Goal: Find specific page/section: Find specific page/section

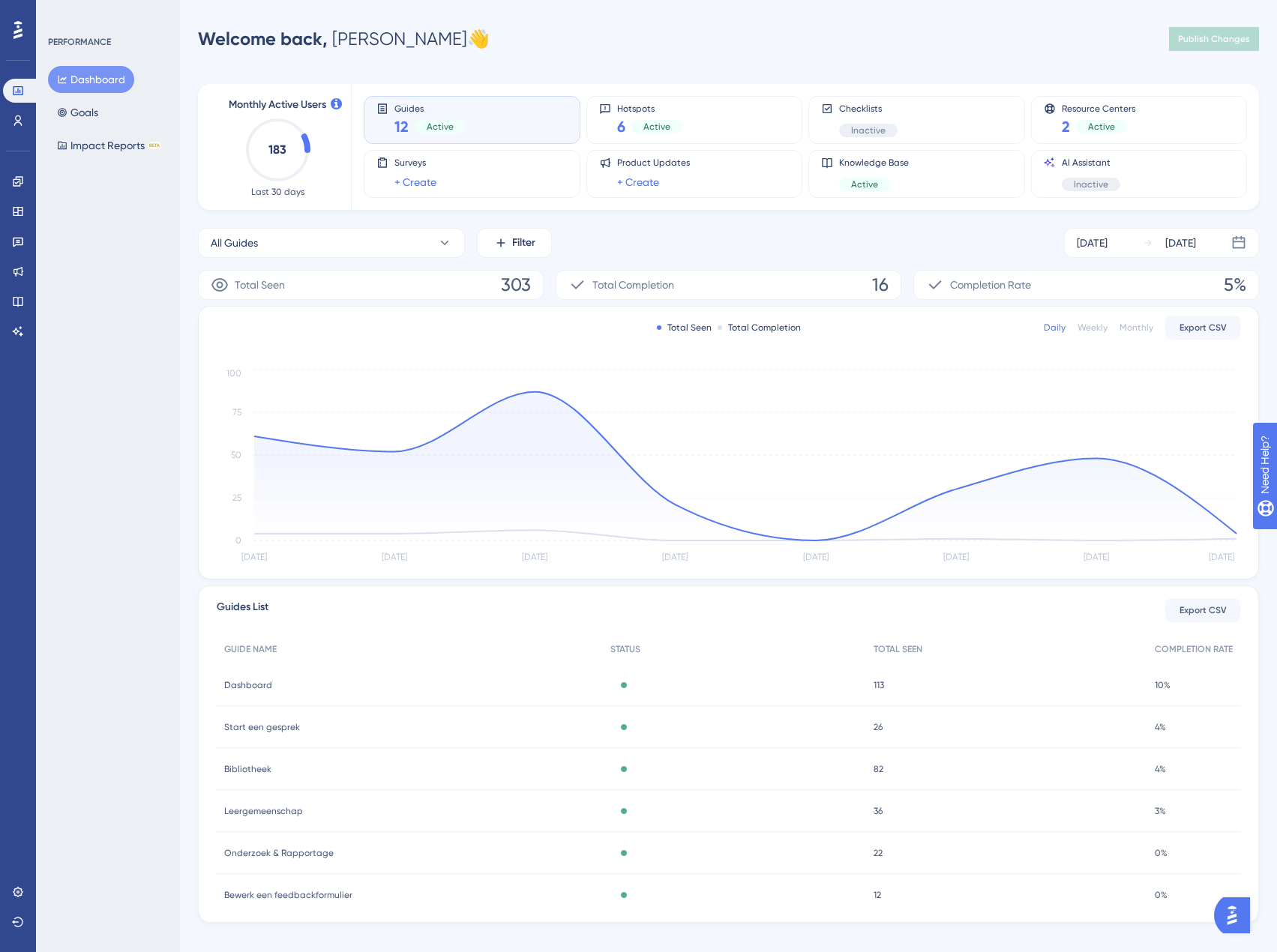
click at [1240, 919] on img "Open AI Assistant Launcher" at bounding box center [1232, 916] width 27 height 27
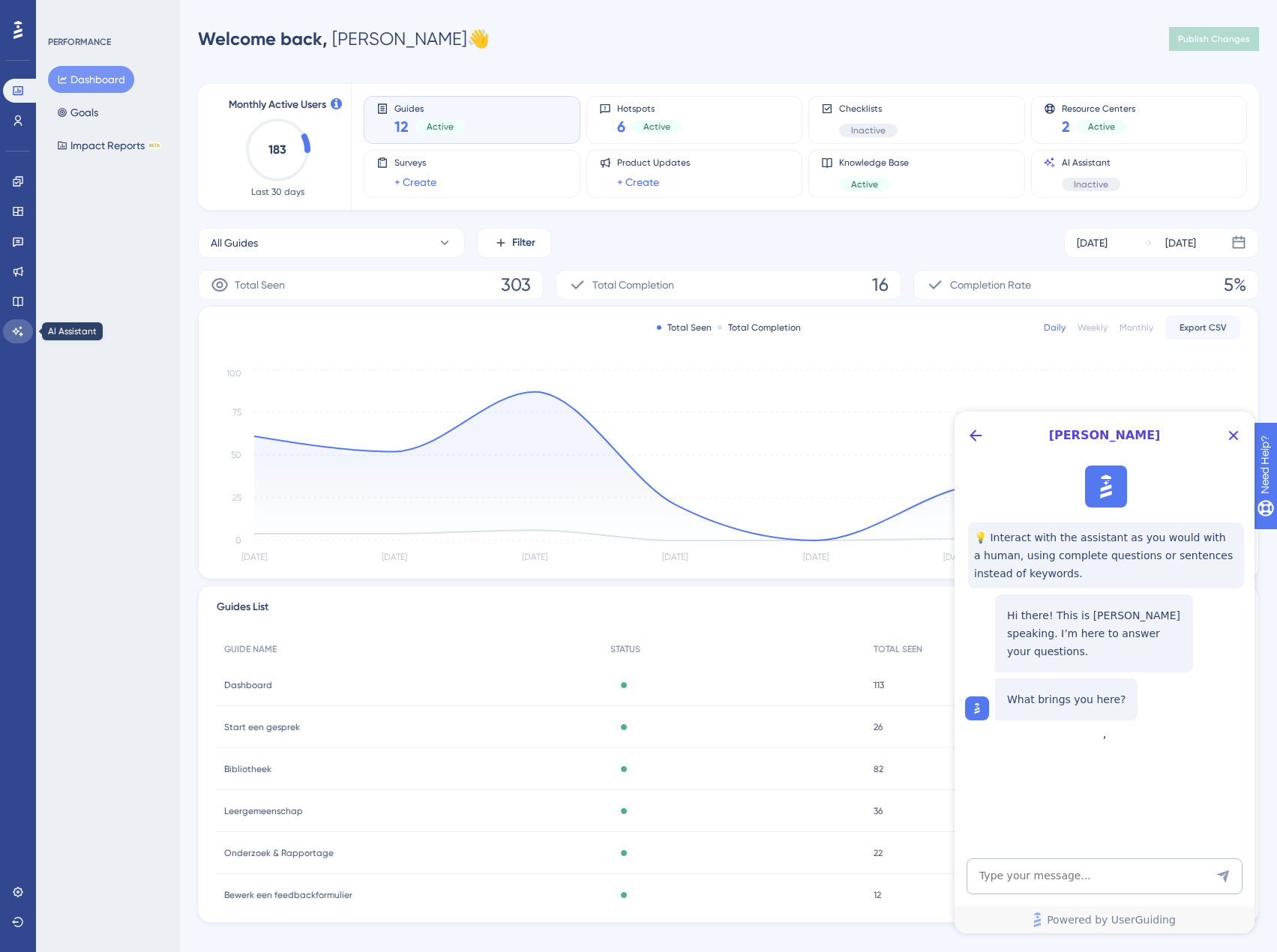
click at [16, 330] on icon at bounding box center [18, 331] width 10 height 10
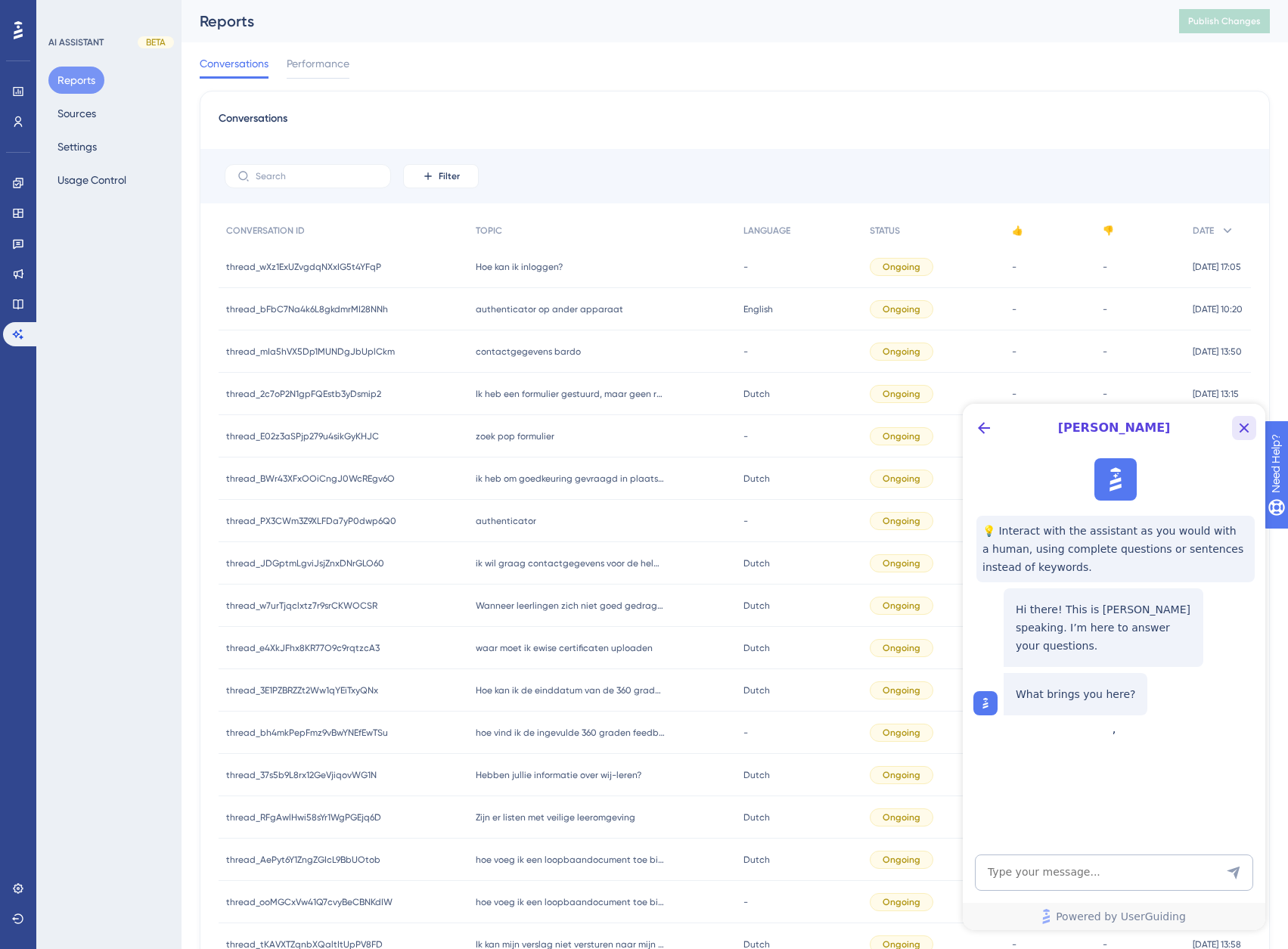
click at [1241, 430] on icon "Close Button" at bounding box center [1244, 428] width 18 height 18
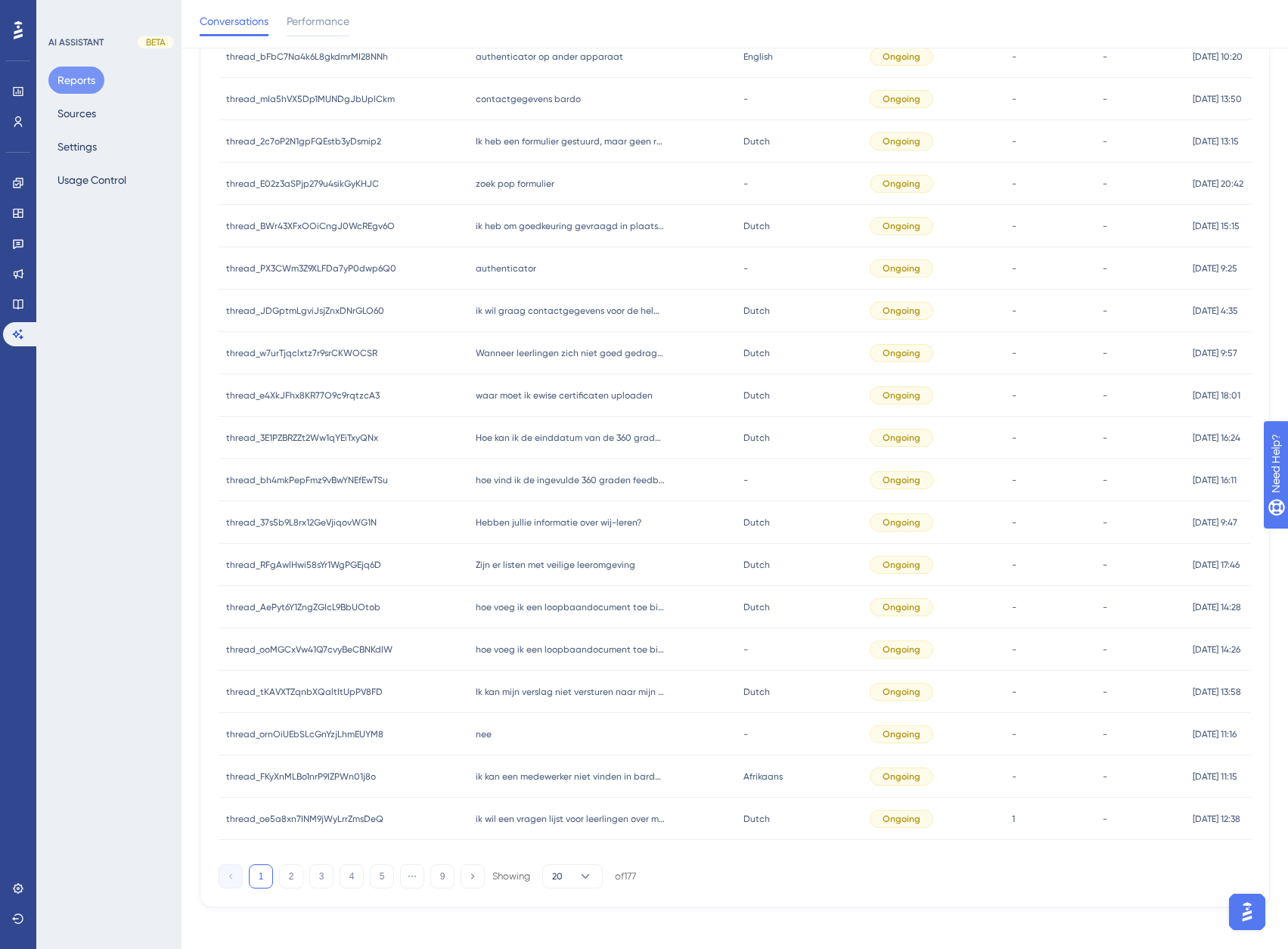
scroll to position [260, 0]
click at [586, 877] on icon at bounding box center [586, 876] width 9 height 4
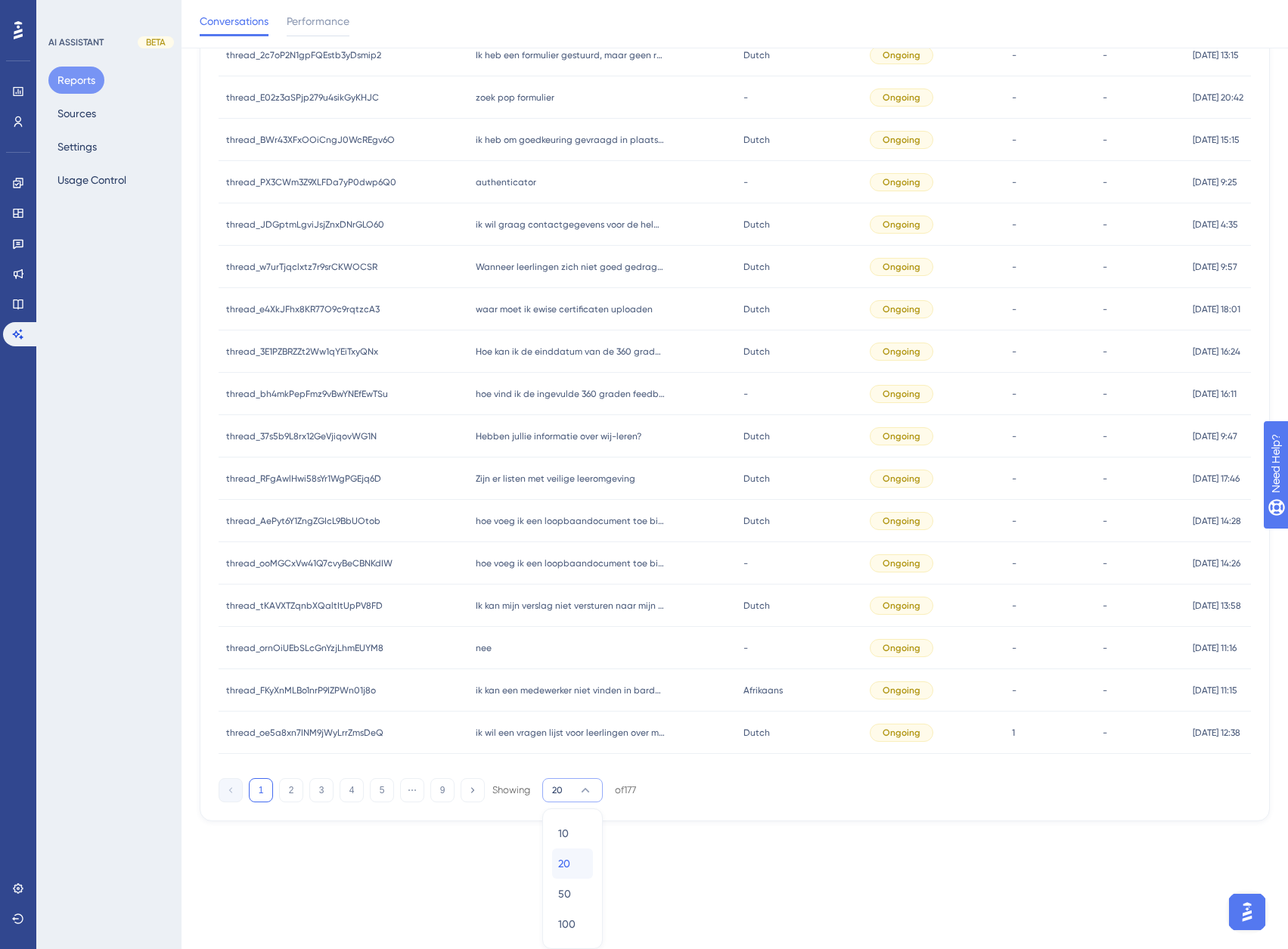
click at [576, 868] on div "20 20" at bounding box center [572, 863] width 29 height 30
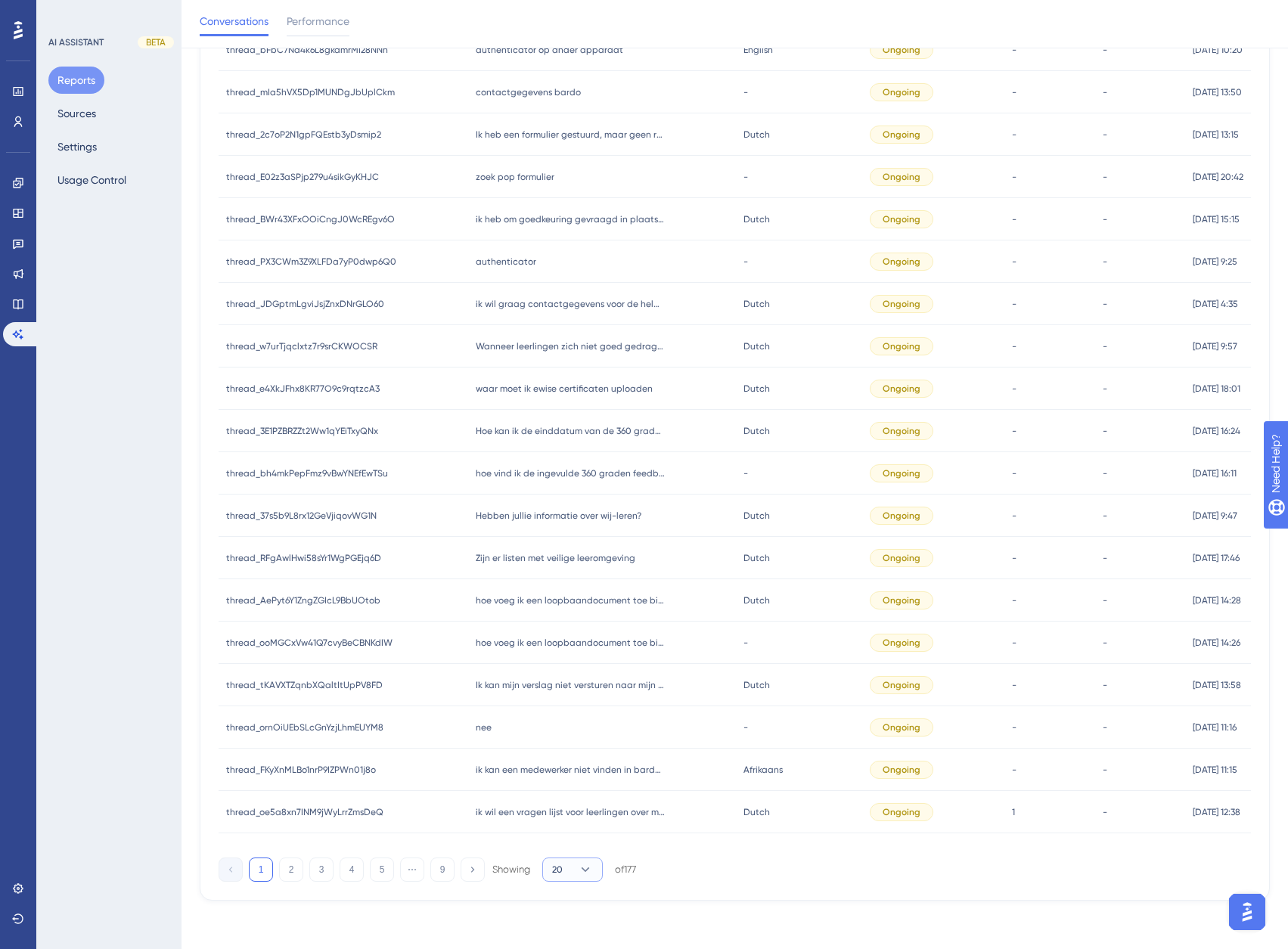
click at [582, 868] on icon at bounding box center [585, 870] width 15 height 15
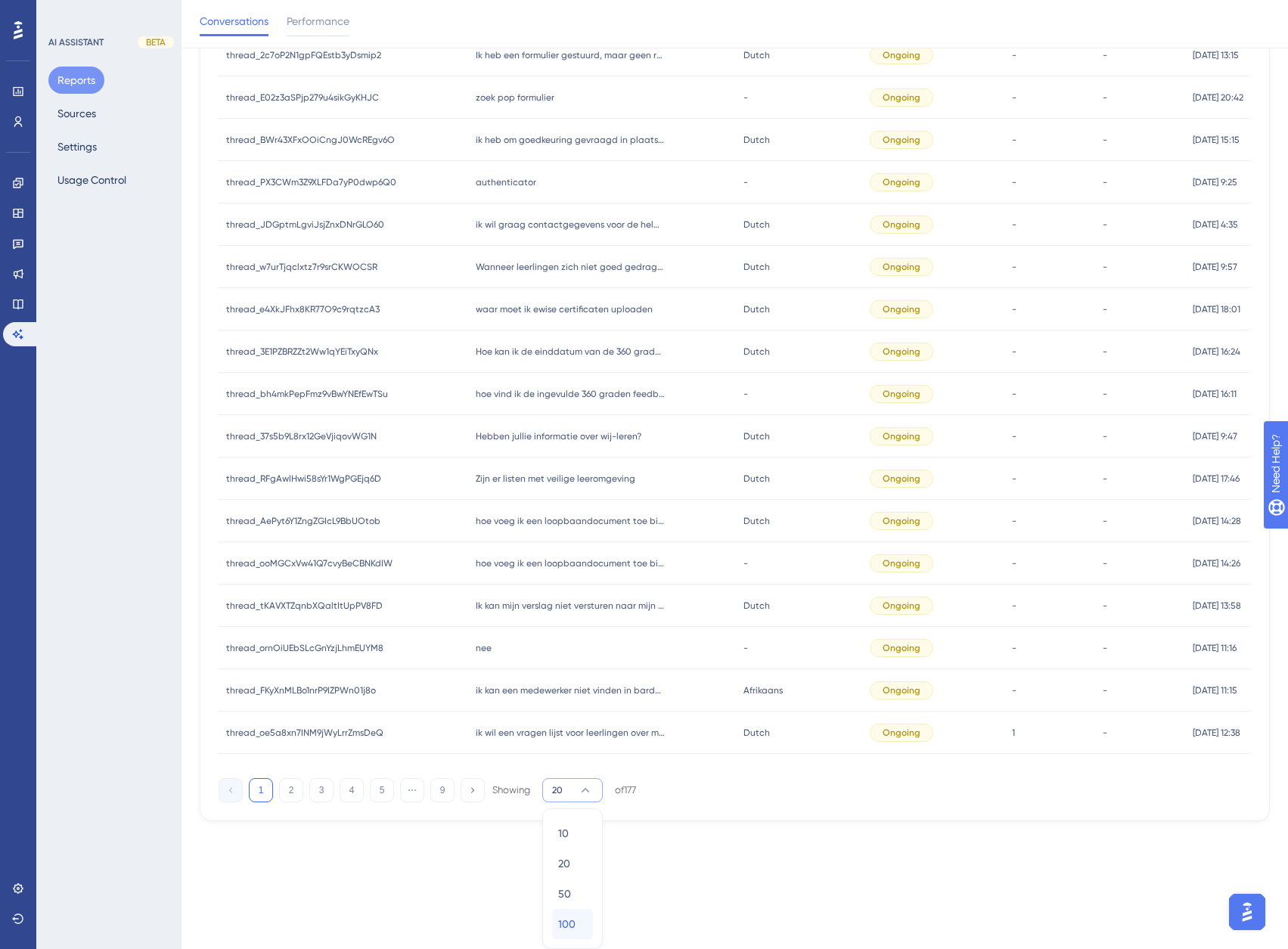
click at [581, 920] on div "100 100" at bounding box center [572, 923] width 29 height 30
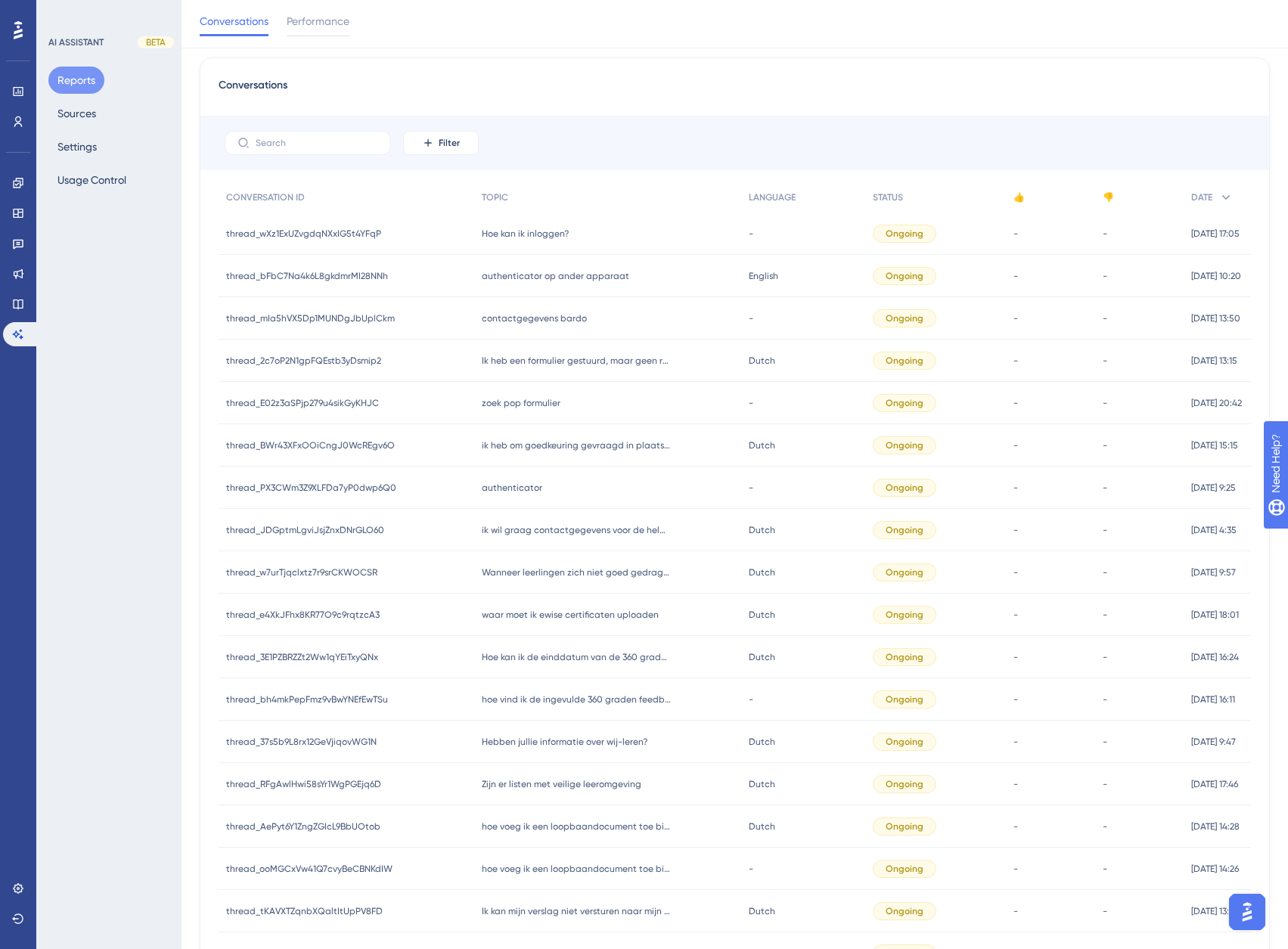
scroll to position [0, 0]
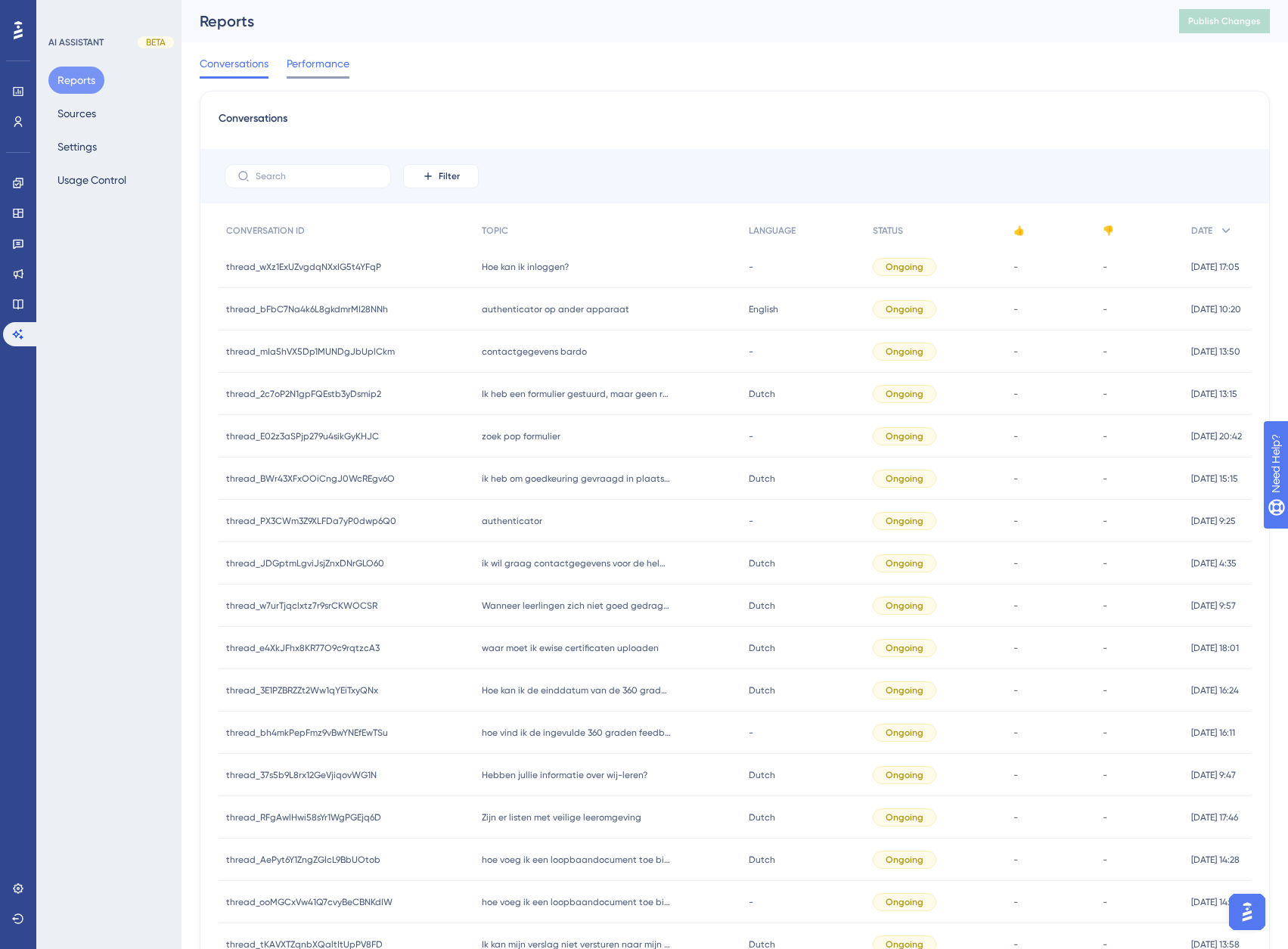
click at [328, 62] on span "Performance" at bounding box center [318, 63] width 62 height 18
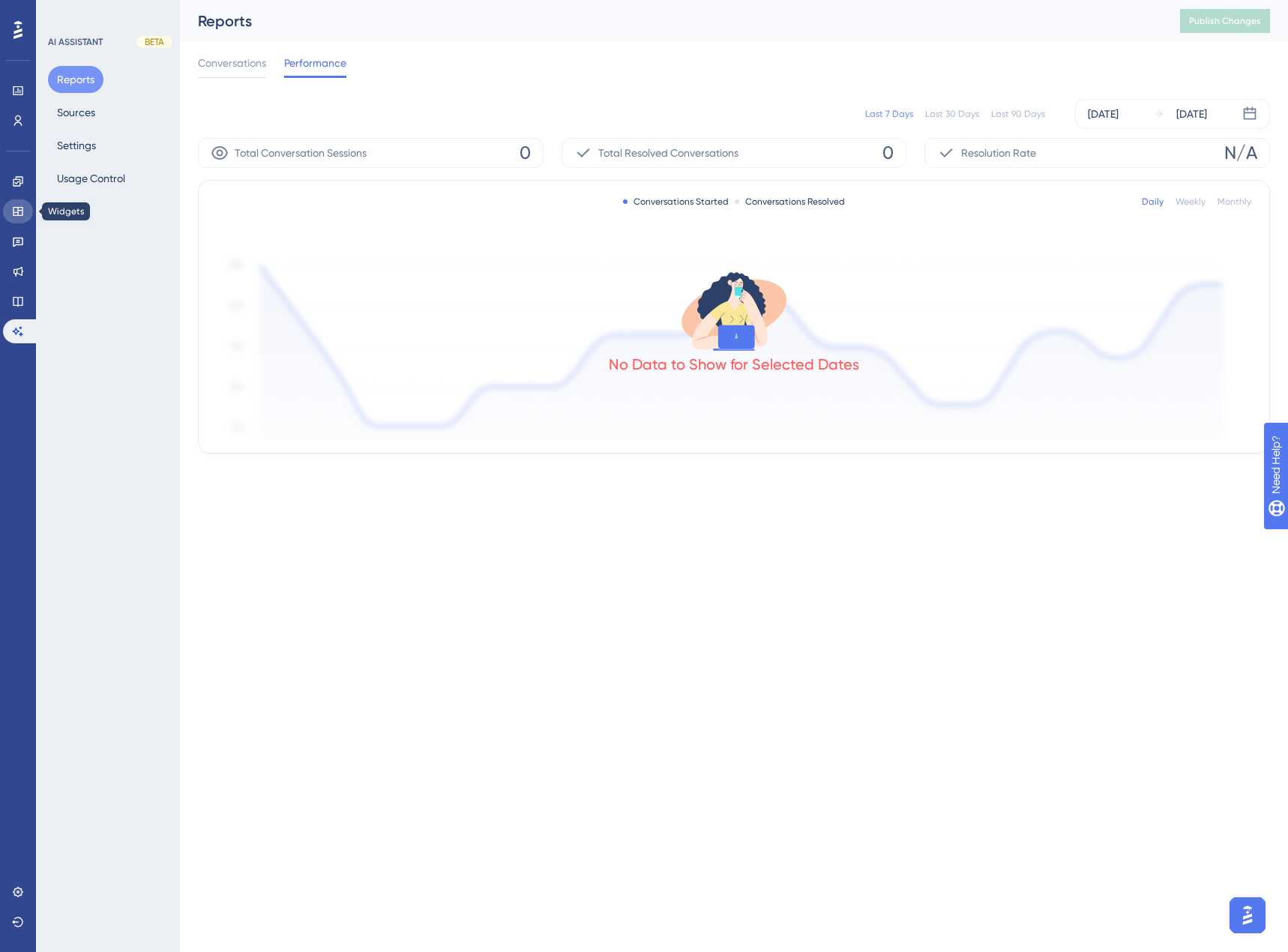
click at [30, 212] on link at bounding box center [18, 212] width 30 height 24
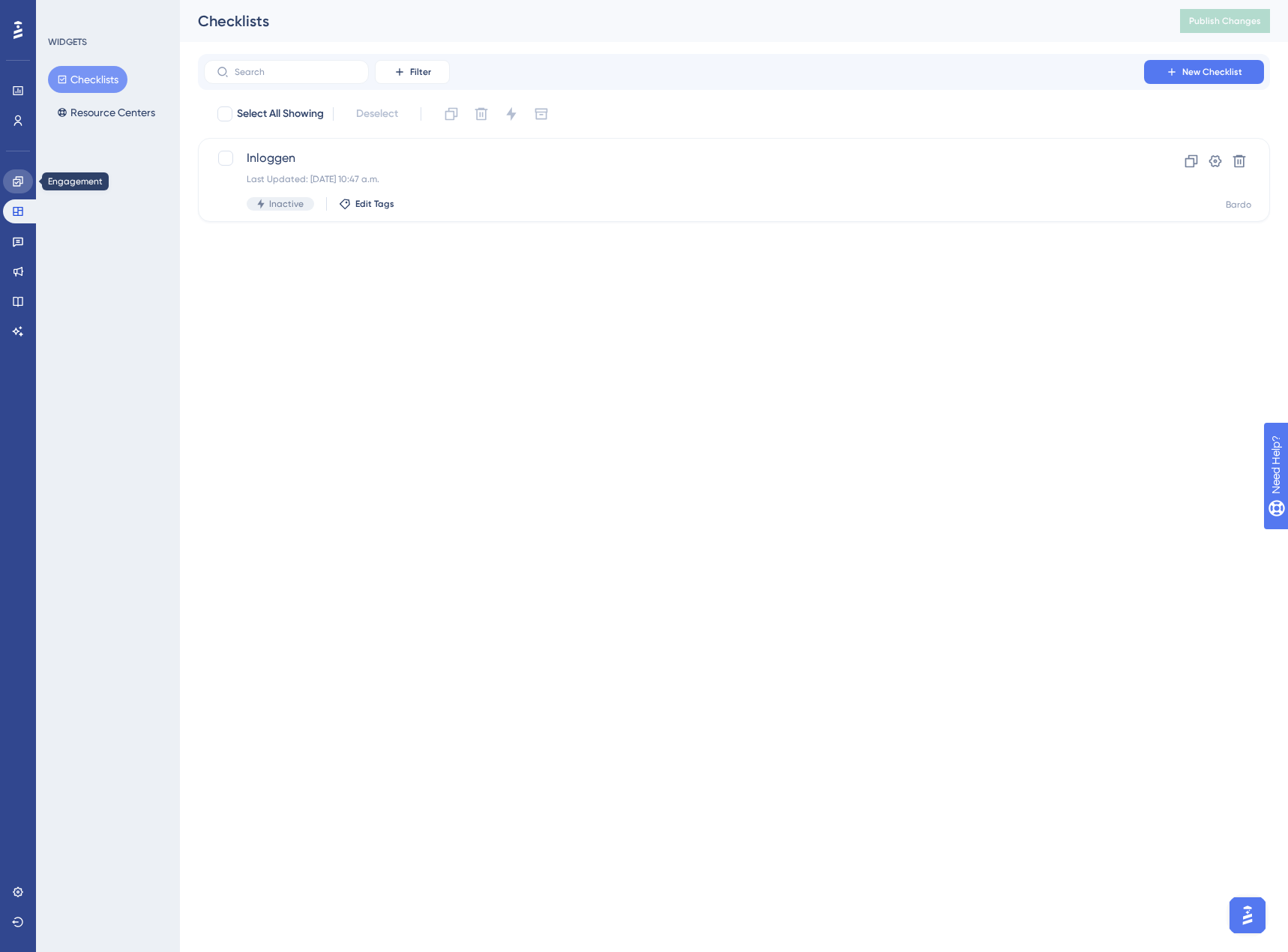
click at [22, 178] on icon at bounding box center [18, 181] width 12 height 12
